Goal: Download file/media

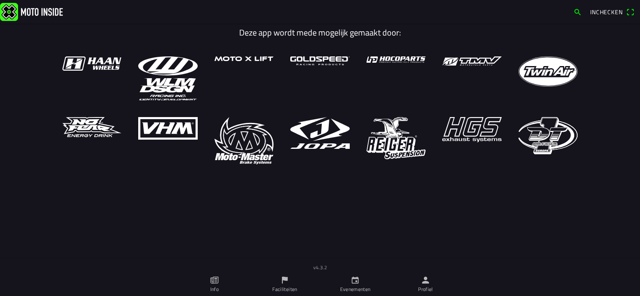
click at [426, 281] on icon "person" at bounding box center [425, 280] width 7 height 7
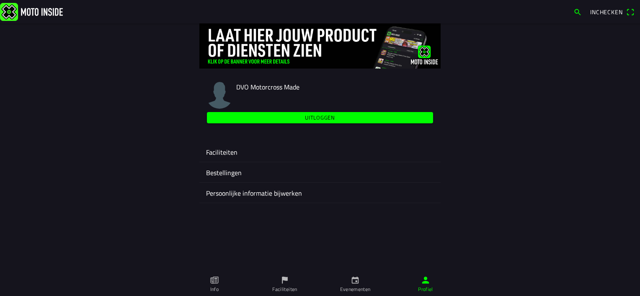
click at [229, 151] on ion-label "Faciliteiten" at bounding box center [320, 152] width 228 height 10
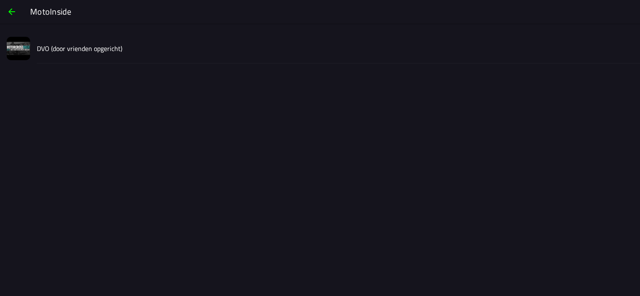
click at [0, 0] on slot "DVO (door vrienden opgericht)" at bounding box center [0, 0] width 0 height 0
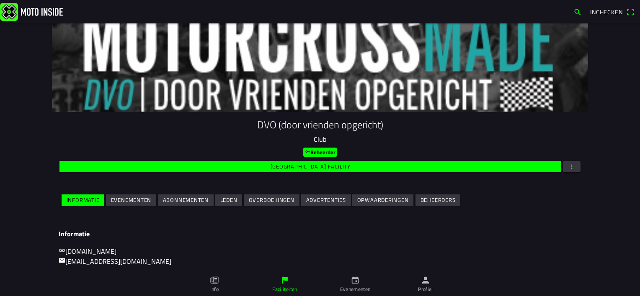
click at [0, 0] on slot "Evenementen" at bounding box center [0, 0] width 0 height 0
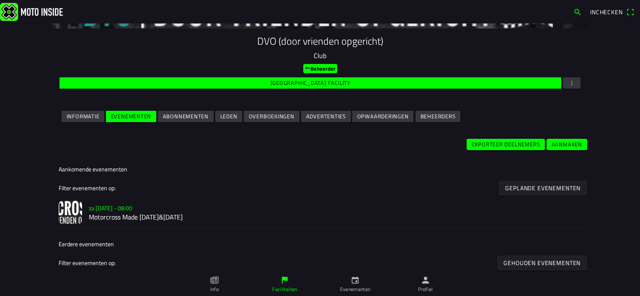
scroll to position [126, 0]
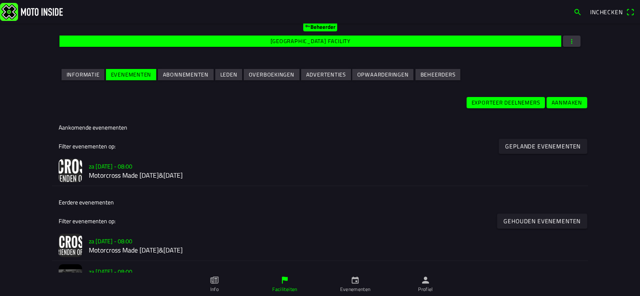
click at [194, 176] on h2 "Motorcross Made [DATE]&[DATE]" at bounding box center [335, 176] width 492 height 8
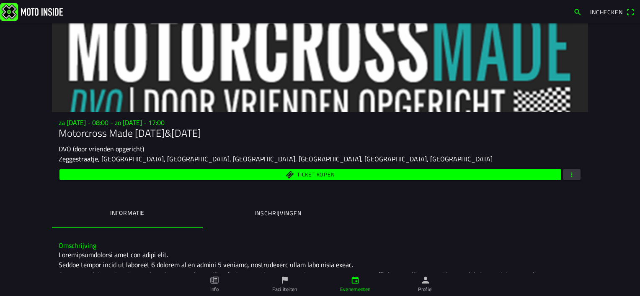
click at [569, 179] on span "button" at bounding box center [572, 174] width 8 height 11
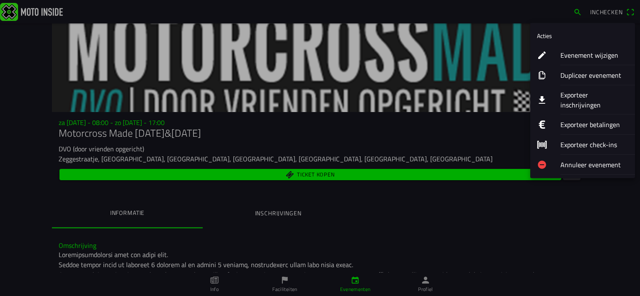
click at [581, 94] on ion-label "Exporteer inschrijvingen" at bounding box center [594, 100] width 68 height 20
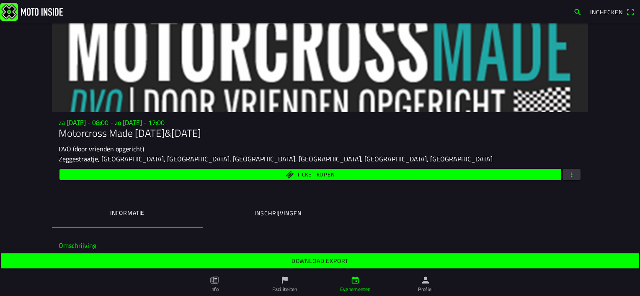
click at [0, 0] on slot "Download export" at bounding box center [0, 0] width 0 height 0
